Goal: Task Accomplishment & Management: Manage account settings

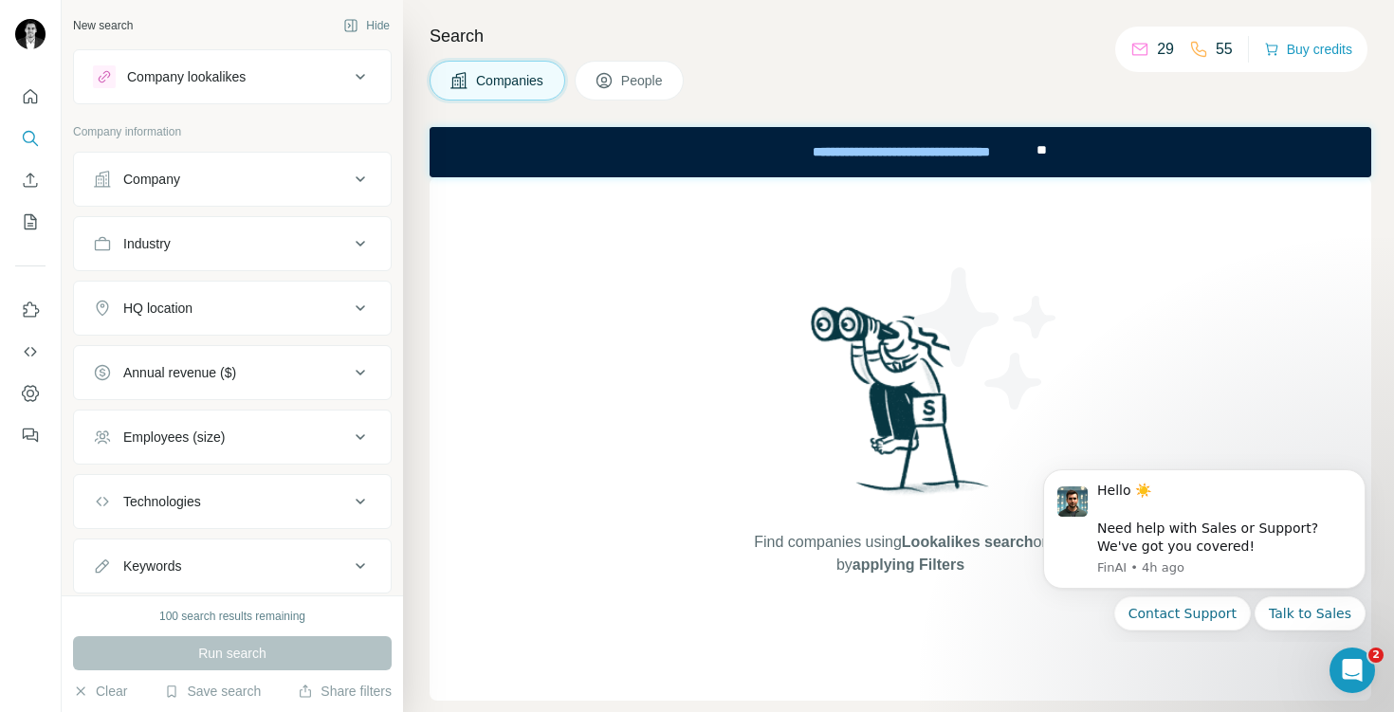
scroll to position [4, 0]
click at [20, 94] on button "Quick start" at bounding box center [30, 97] width 30 height 34
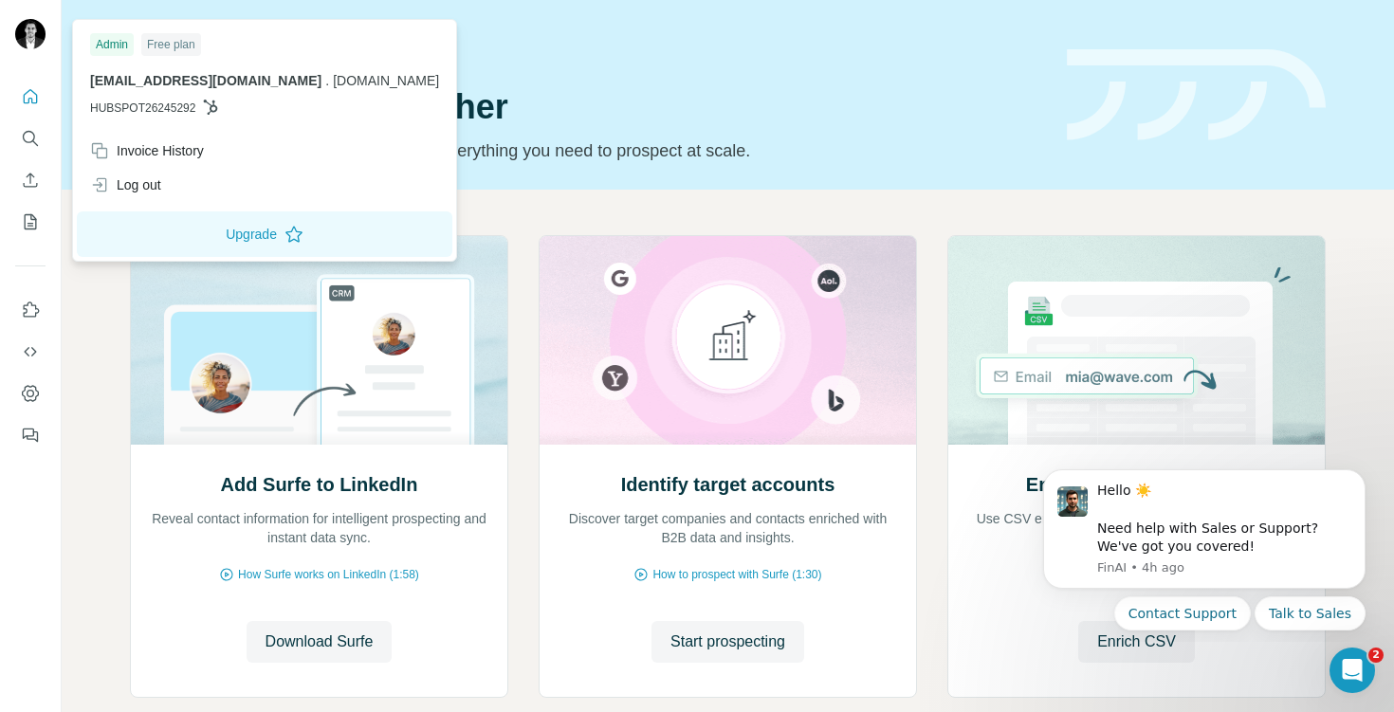
click at [26, 52] on div at bounding box center [30, 36] width 30 height 34
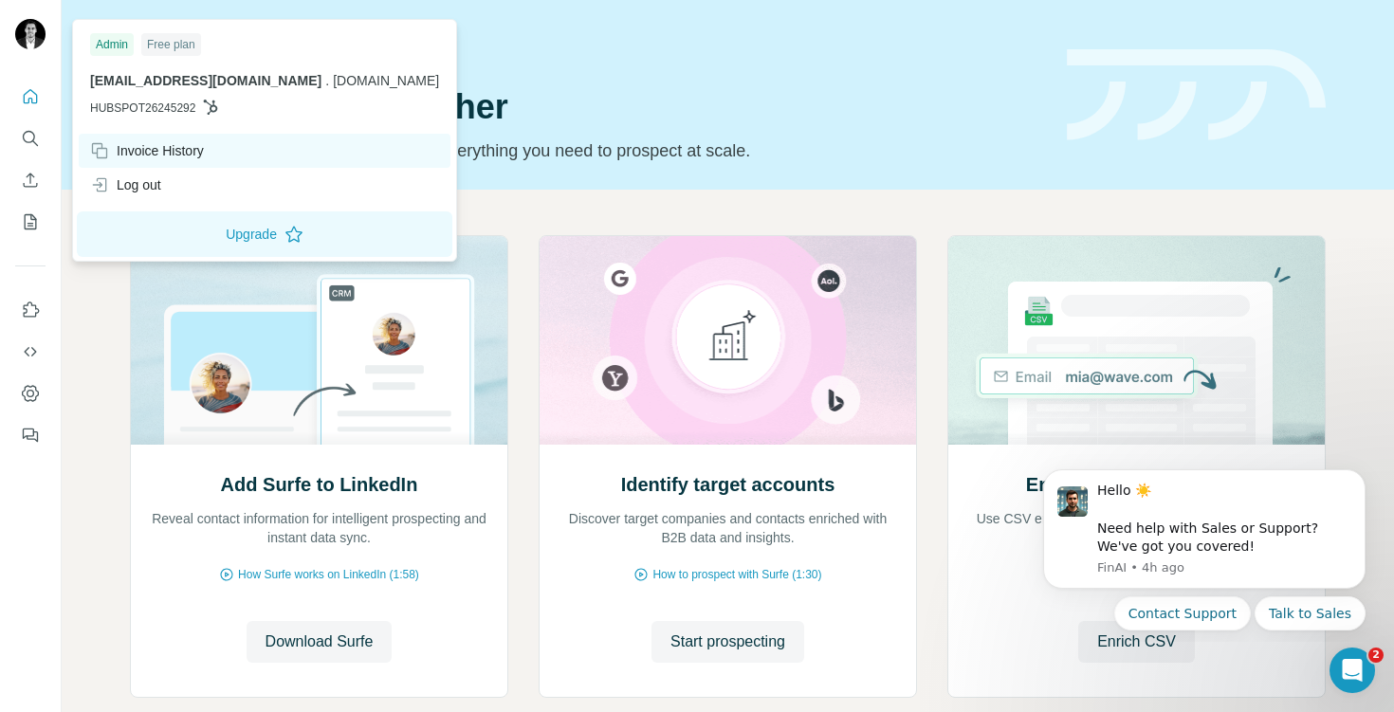
click at [132, 151] on div "Invoice History" at bounding box center [147, 150] width 114 height 19
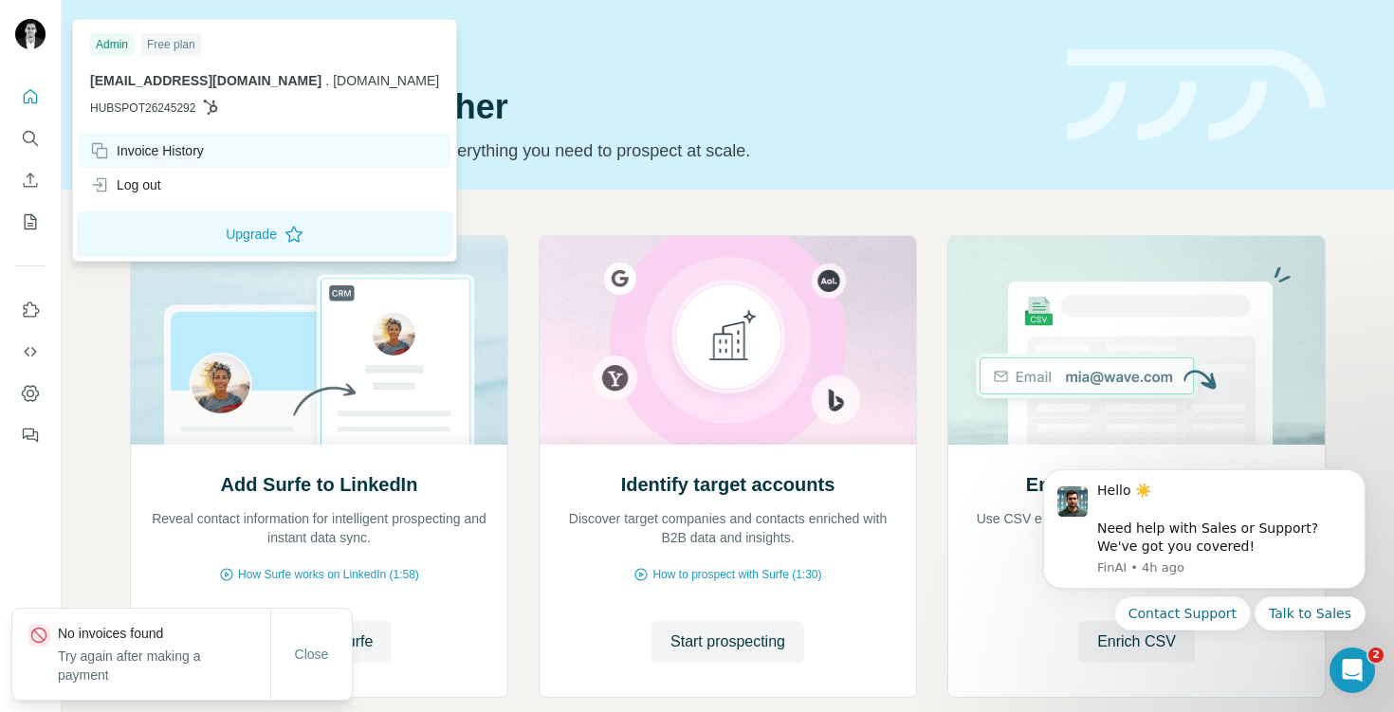
click at [129, 150] on div "Invoice History" at bounding box center [147, 150] width 114 height 19
click at [128, 149] on div "Invoice History" at bounding box center [147, 150] width 114 height 19
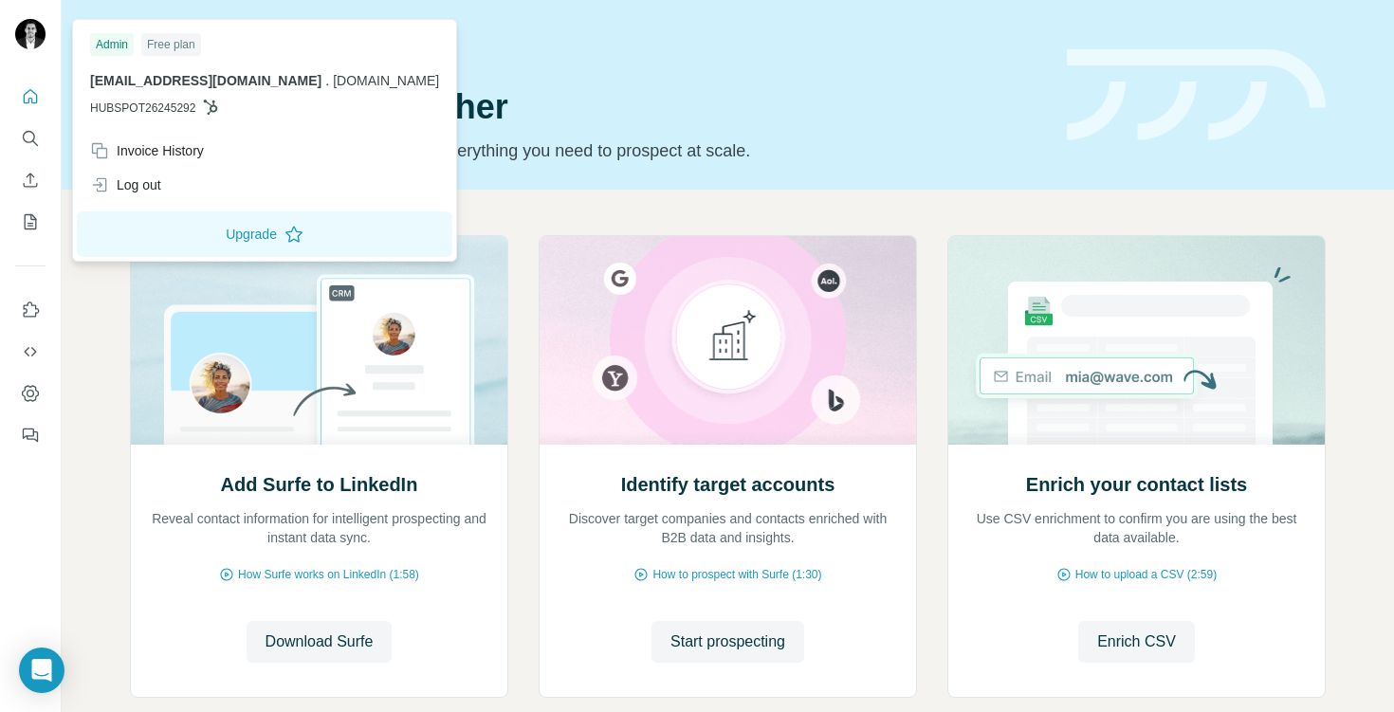
click at [30, 34] on img at bounding box center [30, 34] width 30 height 30
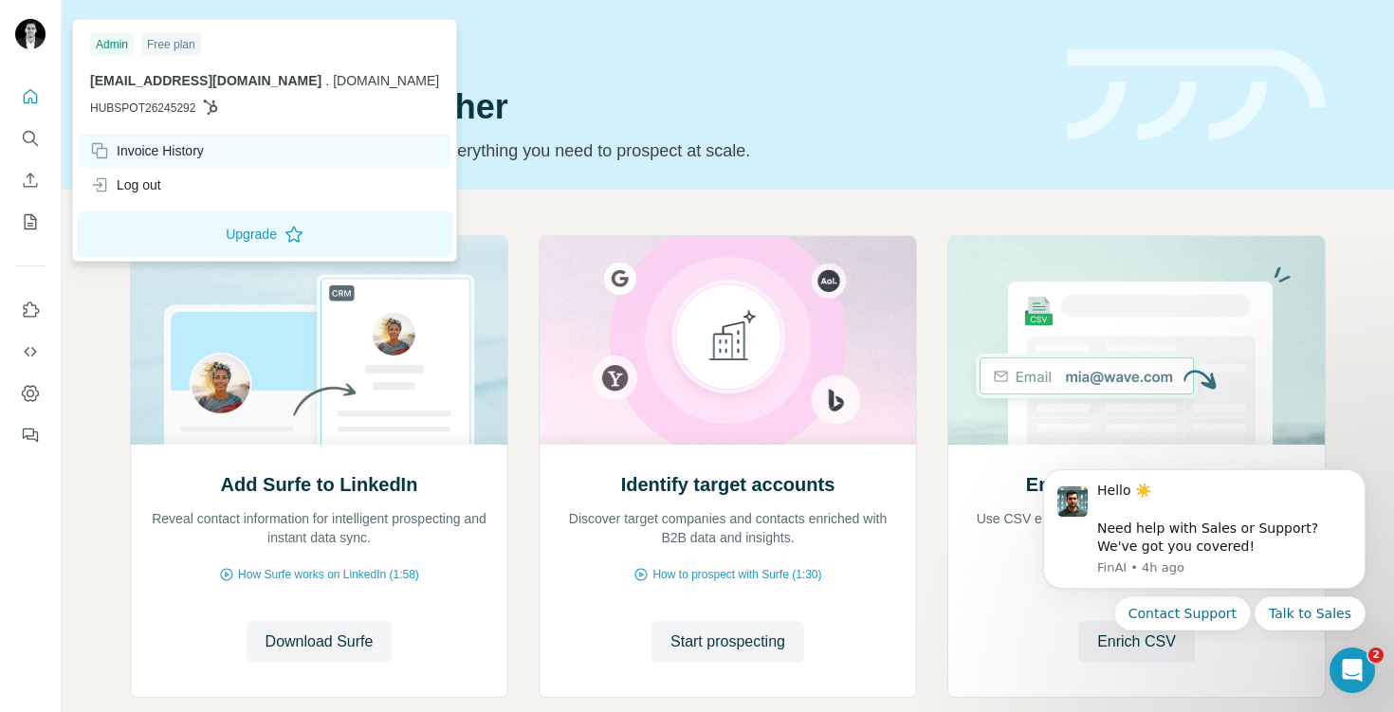
click at [164, 148] on div "Invoice History" at bounding box center [147, 150] width 114 height 19
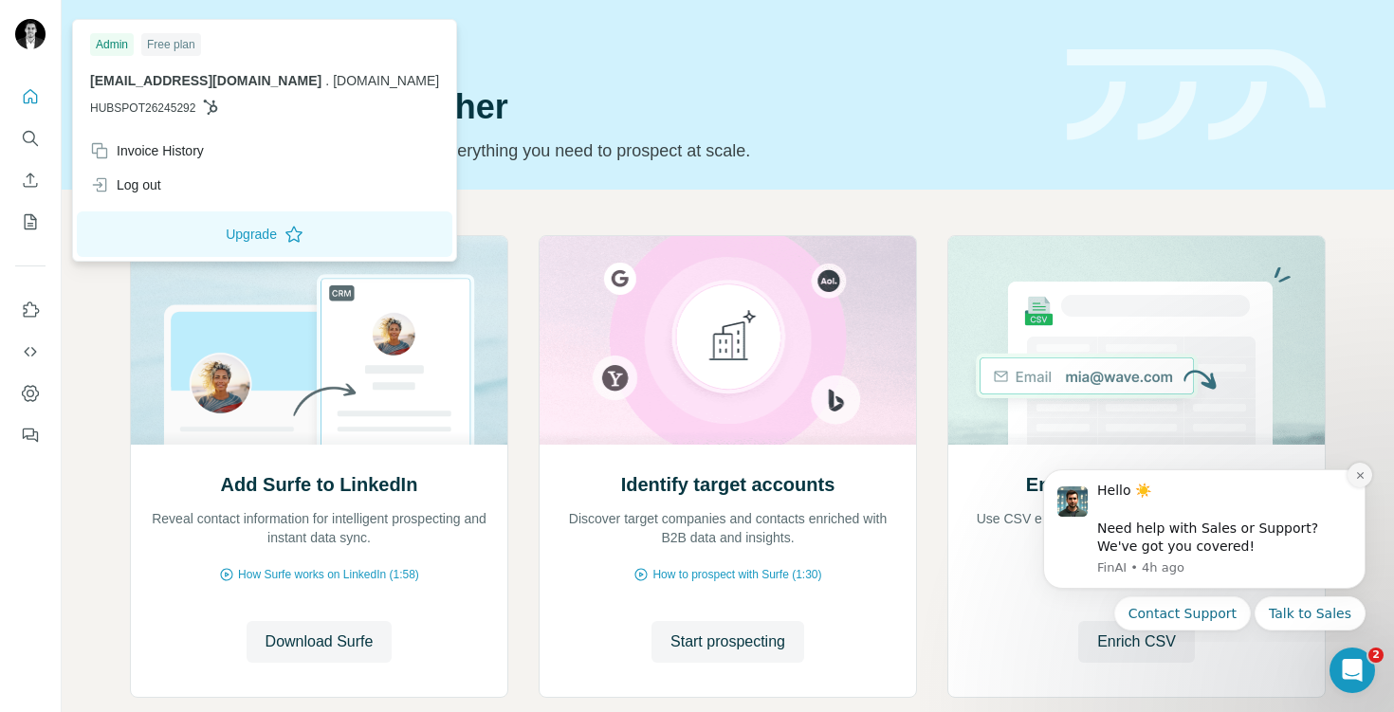
click at [1356, 481] on button "Dismiss notification" at bounding box center [1360, 475] width 25 height 25
click at [28, 211] on button "My lists" at bounding box center [30, 222] width 30 height 34
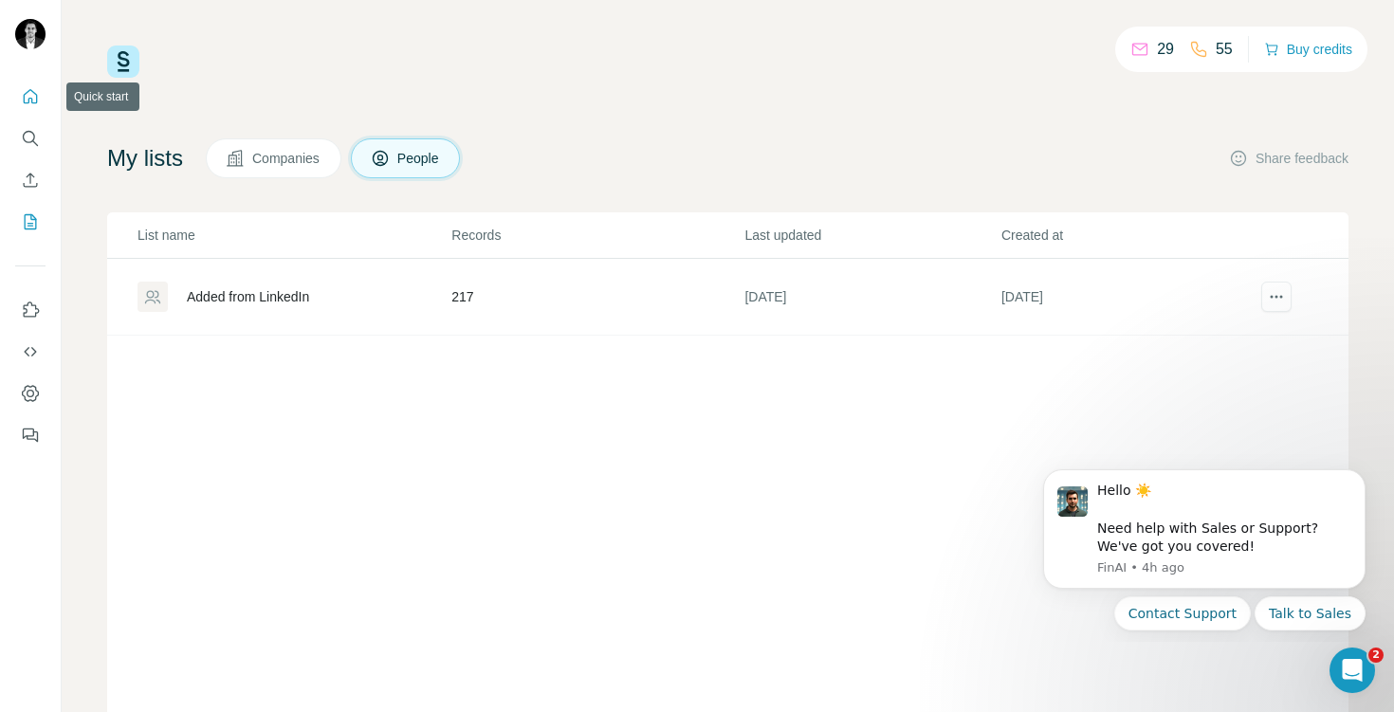
click at [29, 97] on icon "Quick start" at bounding box center [30, 96] width 19 height 19
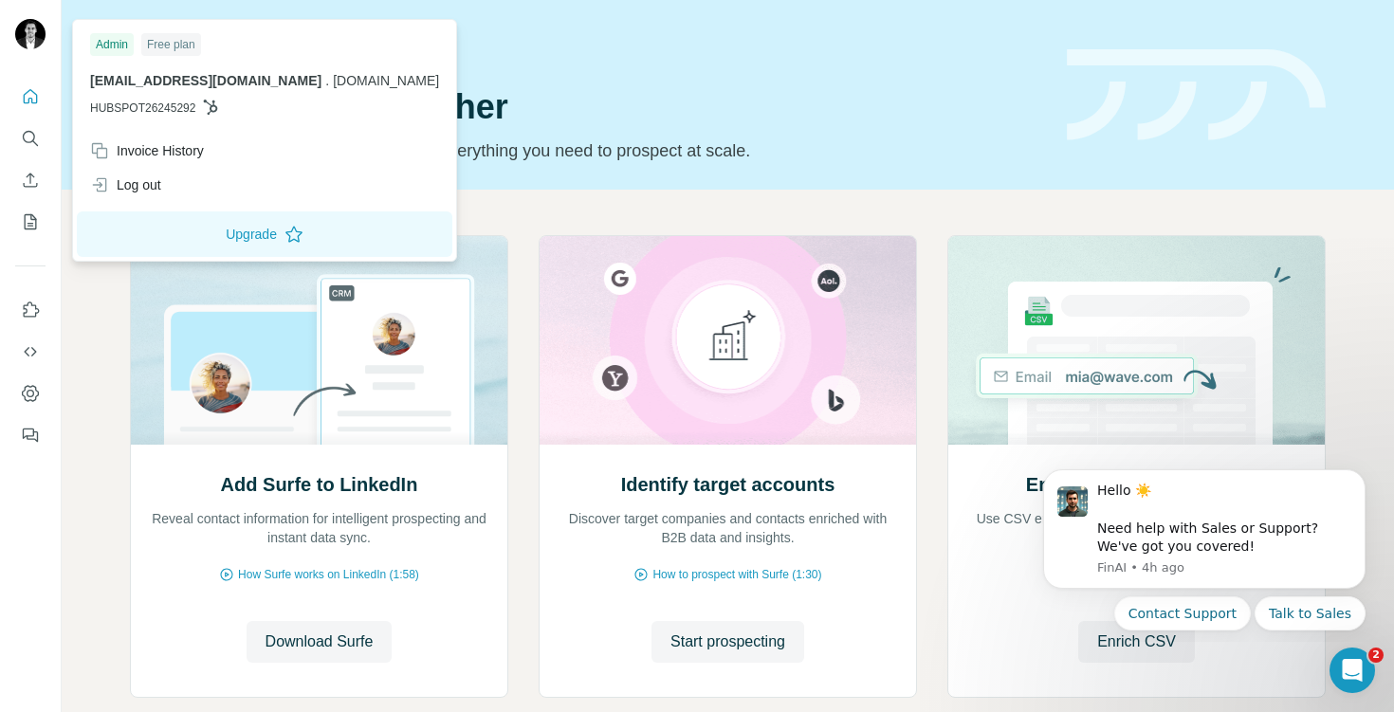
click at [40, 45] on img at bounding box center [30, 34] width 30 height 30
click at [131, 191] on div "Log out" at bounding box center [125, 184] width 71 height 19
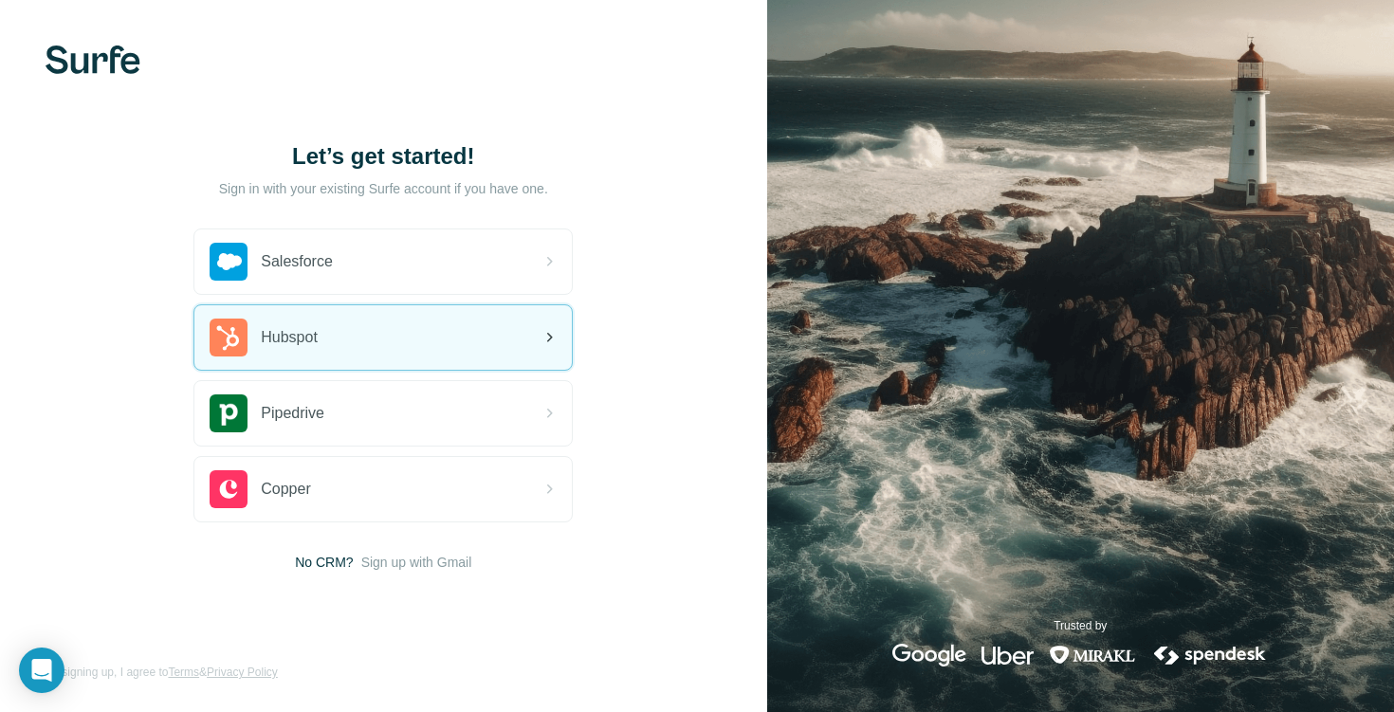
click at [309, 322] on div "Hubspot" at bounding box center [264, 338] width 108 height 38
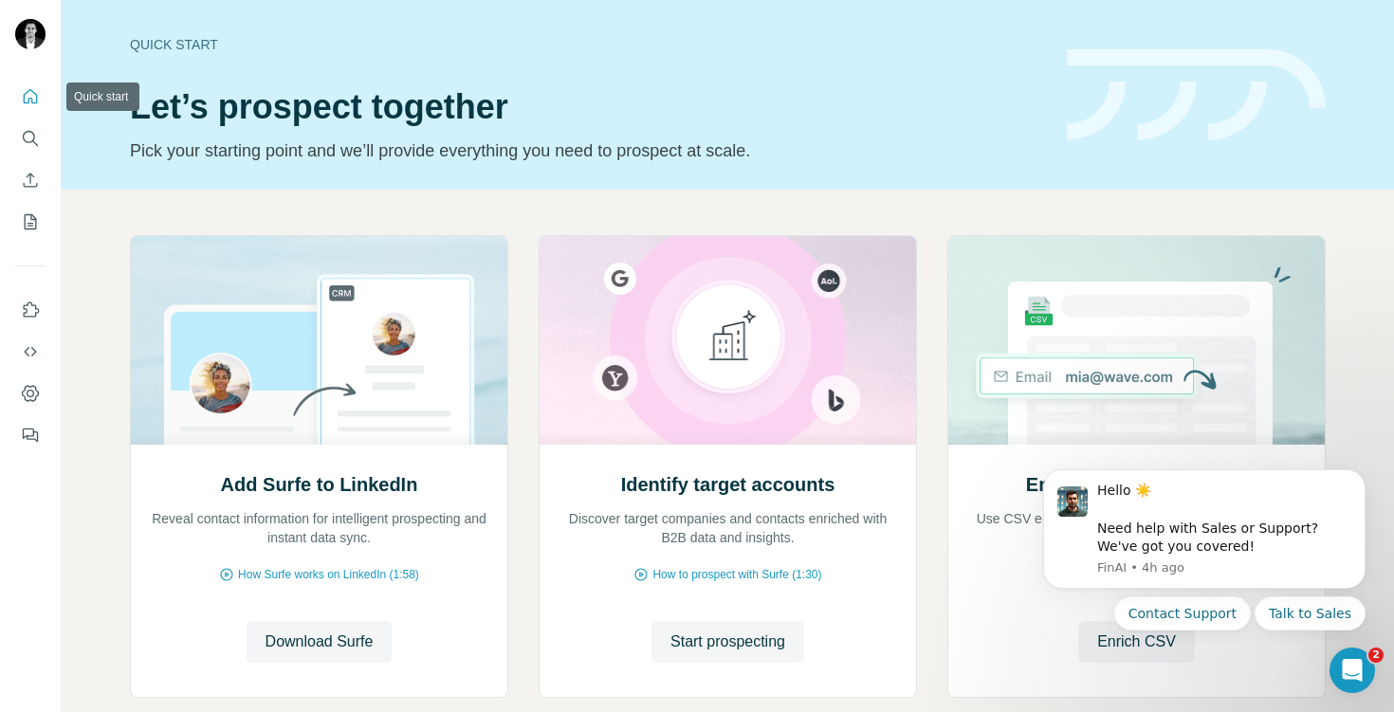
click at [26, 110] on button "Quick start" at bounding box center [30, 97] width 30 height 34
click at [36, 99] on icon "Quick start" at bounding box center [31, 96] width 14 height 14
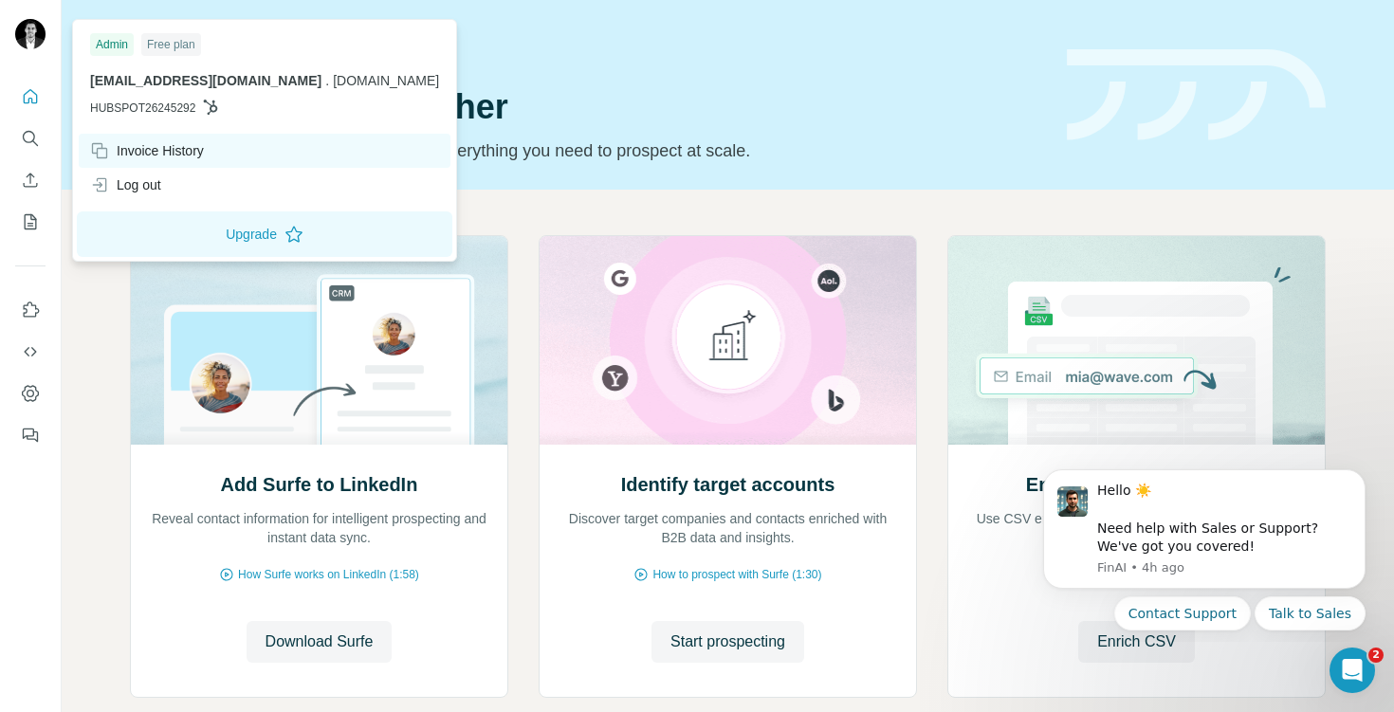
click at [113, 153] on div "Invoice History" at bounding box center [147, 150] width 114 height 19
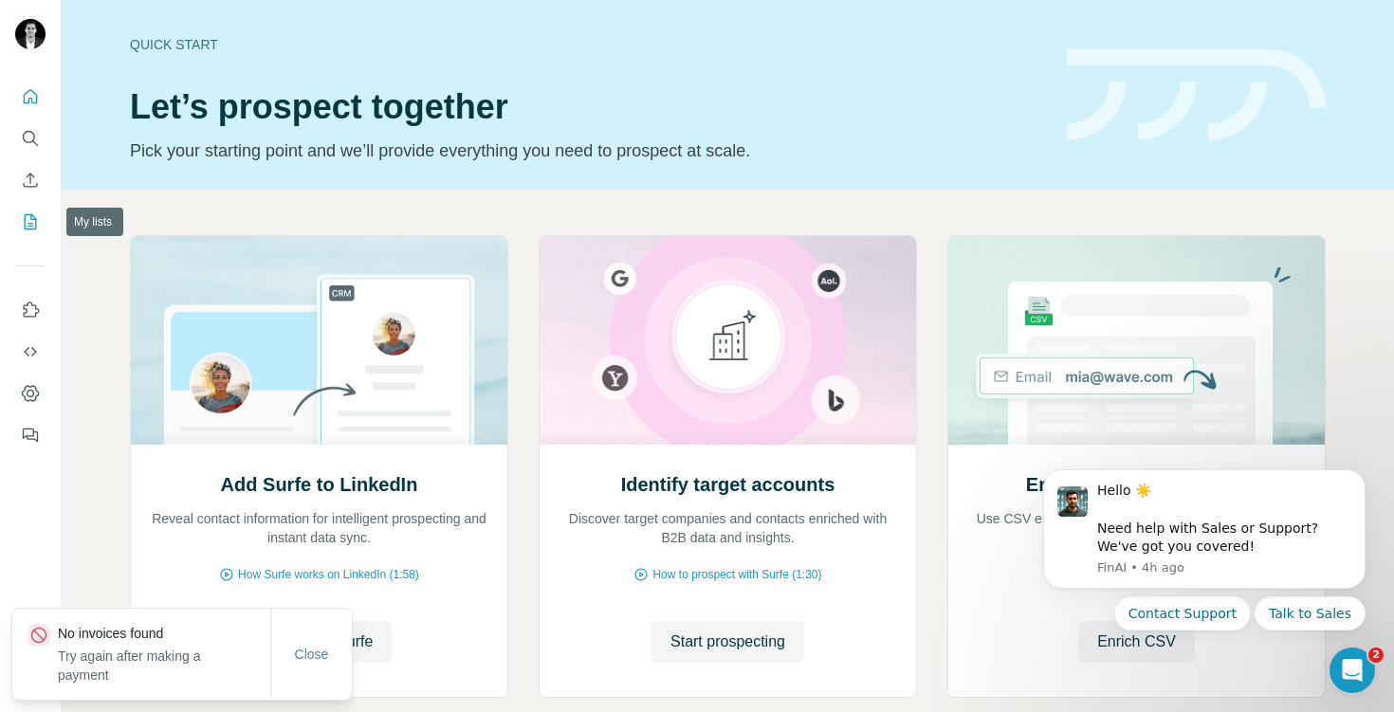
click at [38, 209] on button "My lists" at bounding box center [30, 222] width 30 height 34
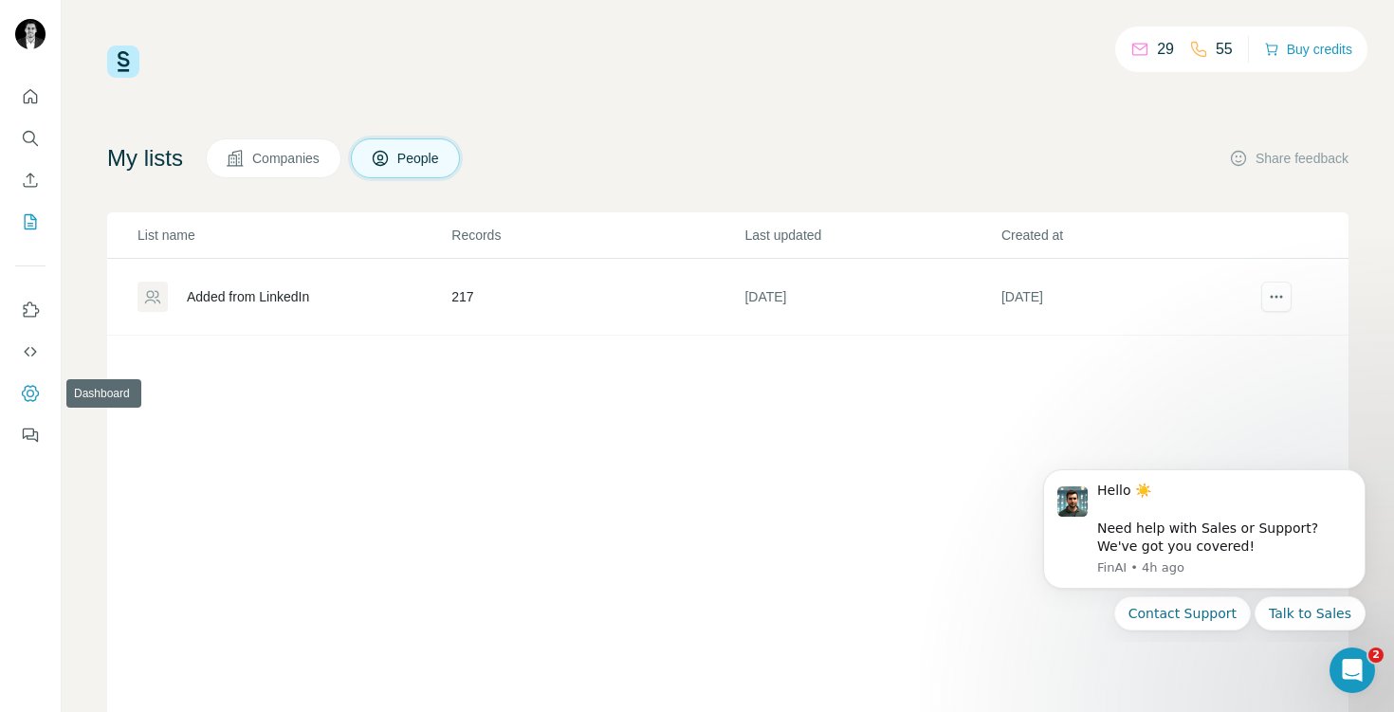
click at [44, 396] on button "Dashboard" at bounding box center [30, 393] width 30 height 34
